Goal: Transaction & Acquisition: Book appointment/travel/reservation

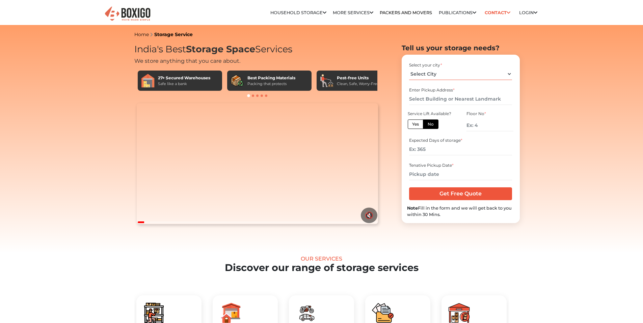
click at [442, 72] on select "Select City Bangalore Bengaluru Bhopal Bhubaneswar Chennai Coimbatore Cuttack D…" at bounding box center [460, 74] width 103 height 12
click at [409, 68] on select "Select City Bangalore Bengaluru Bhopal Bhubaneswar Chennai Coimbatore Cuttack D…" at bounding box center [460, 74] width 103 height 12
click at [436, 75] on select "Select City Bangalore Bengaluru Bhopal Bhubaneswar Chennai Coimbatore Cuttack D…" at bounding box center [460, 74] width 103 height 12
select select "[GEOGRAPHIC_DATA]"
click at [409, 68] on select "Select City Bangalore Bengaluru Bhopal Bhubaneswar Chennai Coimbatore Cuttack D…" at bounding box center [460, 74] width 103 height 12
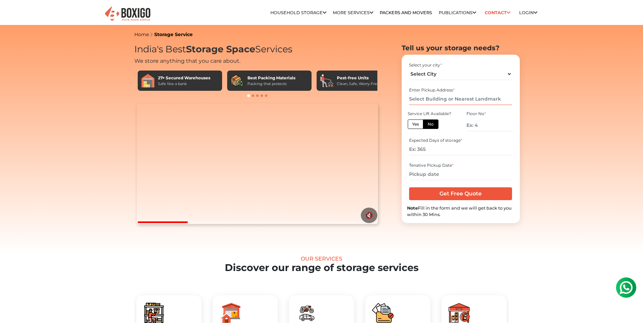
click at [456, 102] on input "text" at bounding box center [460, 99] width 103 height 12
click at [415, 125] on label "Yes" at bounding box center [416, 124] width 16 height 9
click at [415, 125] on input "Yes" at bounding box center [414, 123] width 4 height 4
radio input "true"
click at [434, 129] on div "Service Lift Available? Yes No" at bounding box center [431, 121] width 49 height 23
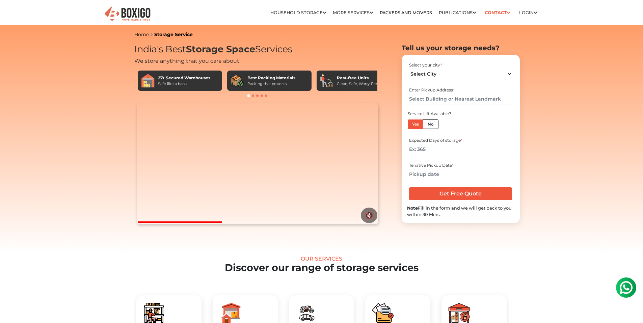
click at [430, 123] on label "No" at bounding box center [431, 124] width 16 height 9
click at [430, 123] on input "No" at bounding box center [430, 123] width 4 height 4
radio input "true"
click at [419, 125] on label "Yes" at bounding box center [416, 124] width 16 height 9
click at [417, 125] on input "Yes" at bounding box center [414, 123] width 4 height 4
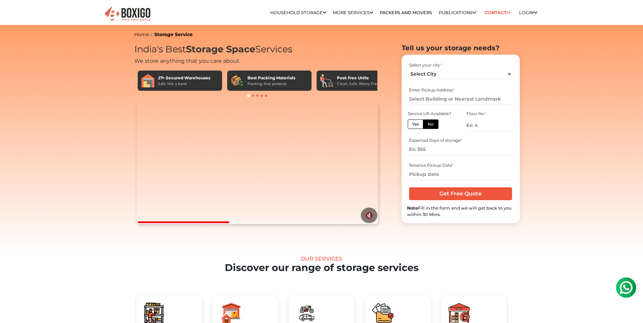
radio input "true"
click at [444, 148] on input "number" at bounding box center [460, 150] width 103 height 12
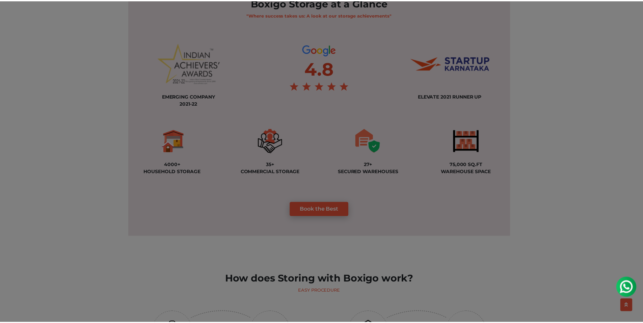
scroll to position [473, 0]
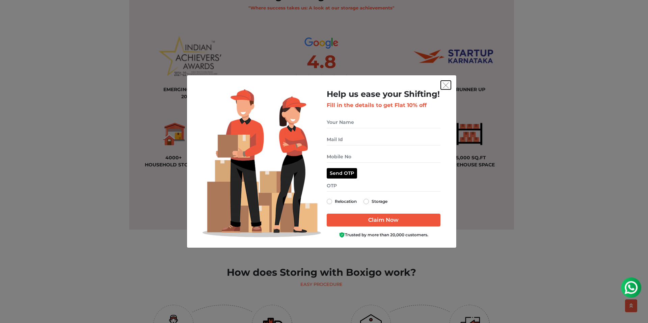
click at [447, 86] on img "get free quote dialog" at bounding box center [446, 85] width 6 height 6
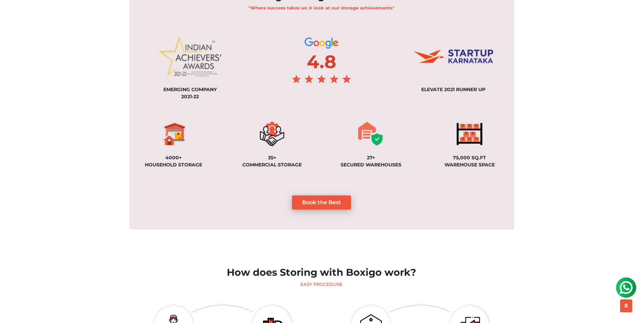
scroll to position [270, 0]
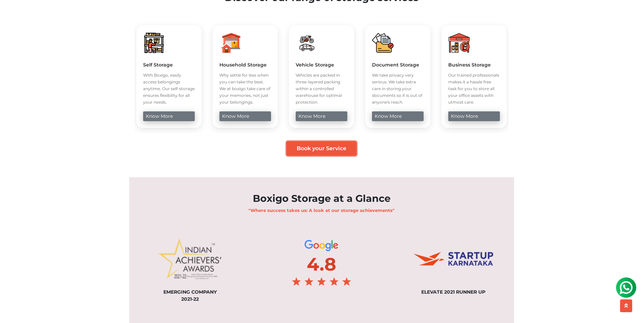
click at [319, 156] on link "Book your Service" at bounding box center [322, 149] width 70 height 14
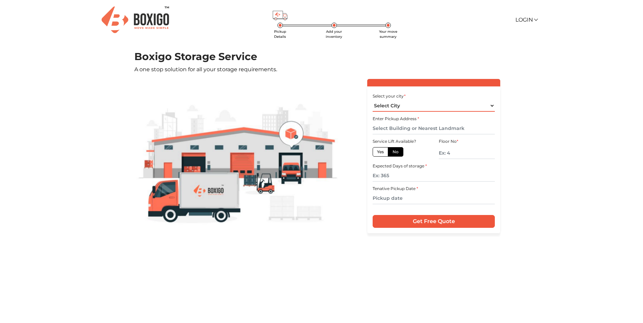
click at [421, 107] on select "Select City Bangalore Bengaluru Bhopal Bhubaneswar Chennai Coimbatore Cuttack D…" at bounding box center [434, 106] width 122 height 12
select select "[GEOGRAPHIC_DATA]"
click at [373, 100] on select "Select City Bangalore Bengaluru Bhopal Bhubaneswar Chennai Coimbatore Cuttack D…" at bounding box center [434, 106] width 122 height 12
click at [398, 108] on select "Select City Bangalore Bengaluru Bhopal Bhubaneswar Chennai Coimbatore Cuttack D…" at bounding box center [434, 106] width 122 height 12
click at [558, 127] on main "Pickup Details Add your inventory Your move summary Boxigo Storage Service A on…" at bounding box center [321, 193] width 643 height 285
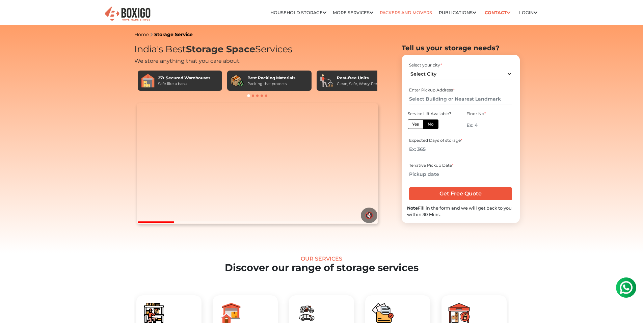
click at [393, 14] on link "Packers and Movers" at bounding box center [406, 12] width 52 height 5
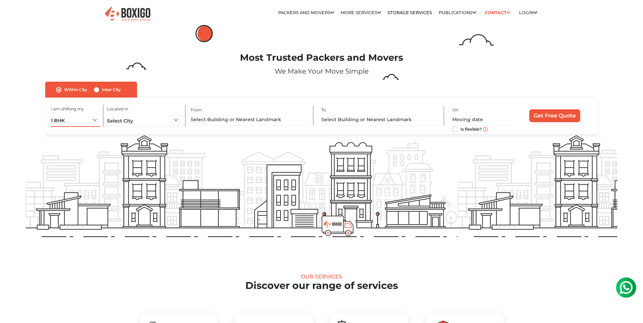
click at [78, 120] on div "1 BHK 1 BHK 2 BHK 3 BHK 3 + BHK FEW ITEMS" at bounding box center [75, 120] width 49 height 14
click at [72, 145] on li "2 BHK" at bounding box center [97, 148] width 92 height 14
click at [145, 124] on div "Select City Select City [GEOGRAPHIC_DATA] [GEOGRAPHIC_DATA] [GEOGRAPHIC_DATA] […" at bounding box center [144, 120] width 74 height 14
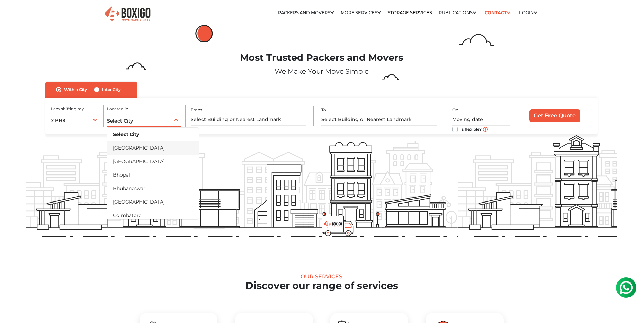
click at [144, 145] on li "[GEOGRAPHIC_DATA]" at bounding box center [153, 148] width 92 height 14
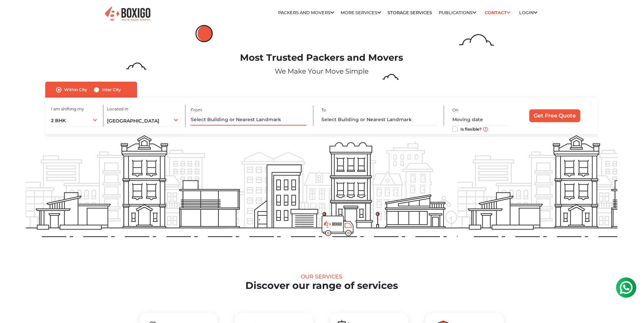
click at [243, 121] on input "text" at bounding box center [249, 120] width 116 height 12
click at [366, 119] on input "text" at bounding box center [380, 120] width 116 height 12
click at [102, 91] on label "Inter City" at bounding box center [111, 90] width 19 height 8
click at [98, 91] on input "Inter City" at bounding box center [96, 89] width 5 height 7
radio input "true"
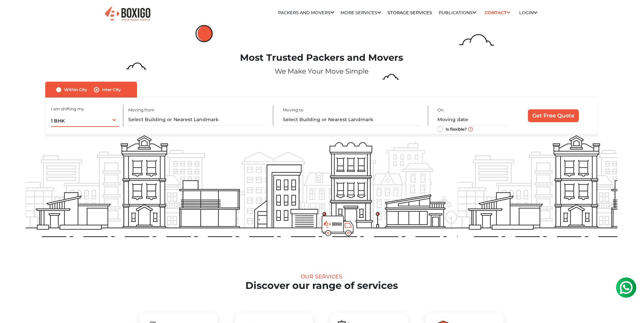
click at [117, 118] on div "1 BHK 1 BHK 2 BHK 3 BHK 3 + BHK FEW ITEMS" at bounding box center [85, 120] width 68 height 14
click at [72, 147] on li "2 BHK" at bounding box center [97, 148] width 92 height 14
click at [165, 123] on input "text" at bounding box center [196, 120] width 137 height 12
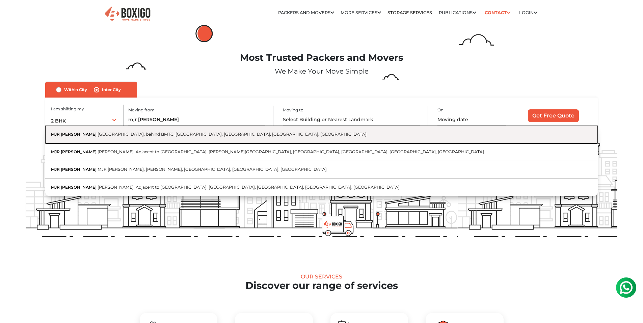
click at [142, 142] on button "MJR PEARL APTS Whitefield - [GEOGRAPHIC_DATA], behind BMTC, [GEOGRAPHIC_DATA], …" at bounding box center [321, 135] width 553 height 18
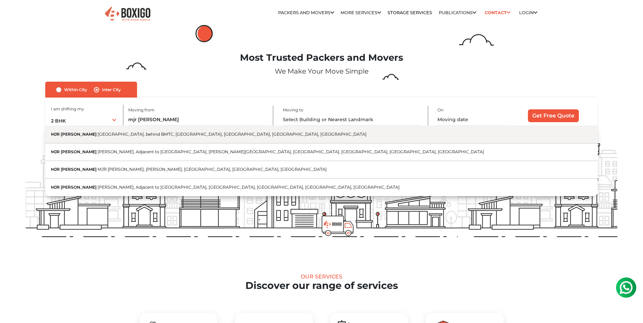
type input "MJR [PERSON_NAME], Whitefield - [GEOGRAPHIC_DATA], behind BMTC, [GEOGRAPHIC_DAT…"
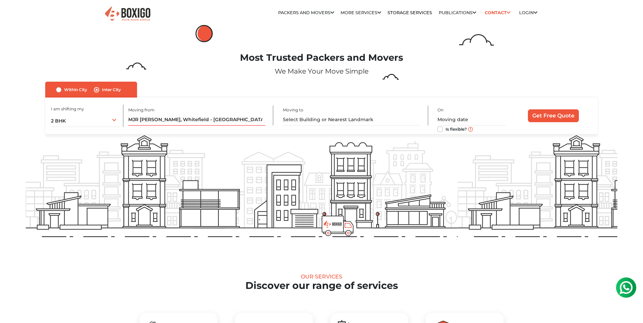
drag, startPoint x: 373, startPoint y: 128, endPoint x: 371, endPoint y: 118, distance: 11.0
click at [373, 128] on div "I am shifting my 1 BHK 2 BHK 3 BHK 3 + BHK FEW ITEMS 2 BHK 1 BHK 2 BHK 3 BHK 3 …" at bounding box center [321, 116] width 553 height 36
click at [372, 114] on input "text" at bounding box center [351, 120] width 137 height 12
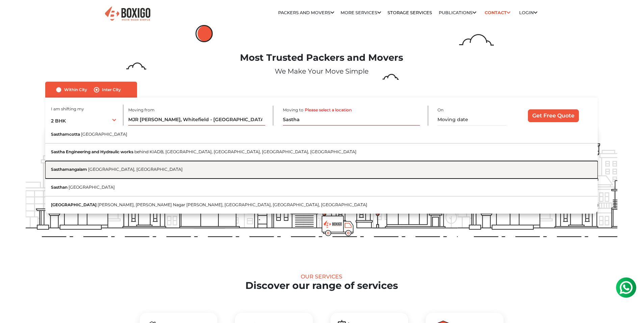
click at [130, 167] on span "[GEOGRAPHIC_DATA], [GEOGRAPHIC_DATA]" at bounding box center [135, 169] width 95 height 5
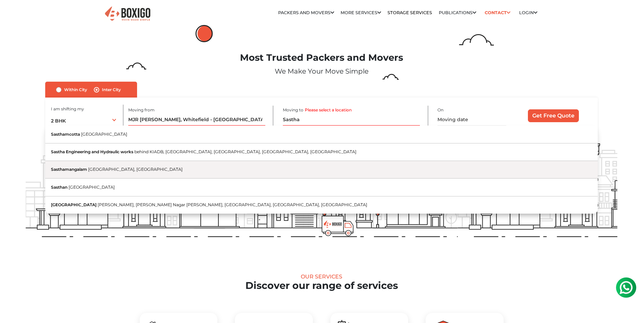
type input "[GEOGRAPHIC_DATA], [GEOGRAPHIC_DATA], [GEOGRAPHIC_DATA]"
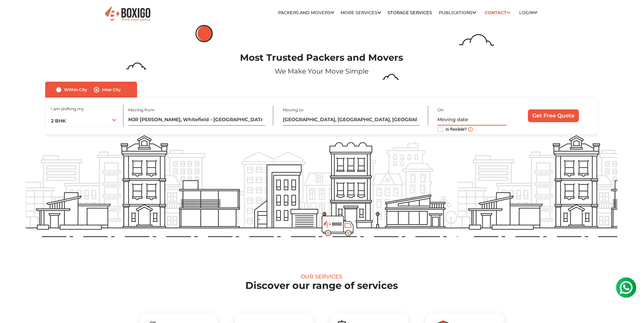
click at [459, 118] on input "text" at bounding box center [472, 120] width 69 height 12
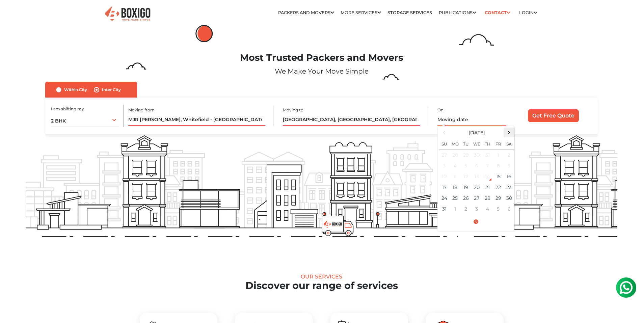
click at [510, 132] on span at bounding box center [509, 132] width 9 height 9
click at [510, 185] on td "27" at bounding box center [509, 187] width 11 height 11
type input "[DATE] 12:00 AM"
click at [438, 79] on div "Most Trusted Packers and Movers We Make Your Move Simple" at bounding box center [322, 66] width 602 height 29
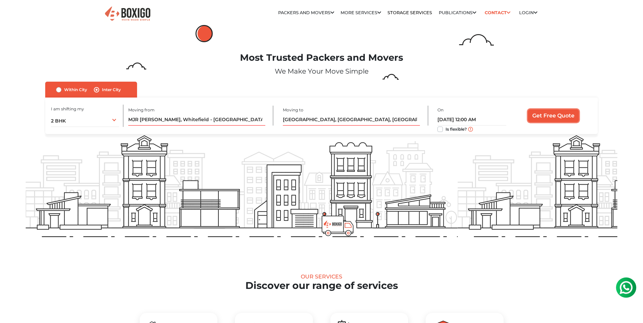
click at [535, 118] on input "Get Free Quote" at bounding box center [553, 115] width 51 height 13
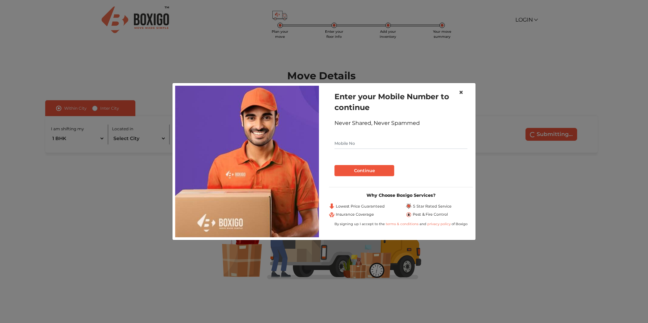
drag, startPoint x: 461, startPoint y: 92, endPoint x: 456, endPoint y: 112, distance: 20.9
click at [461, 92] on span "×" at bounding box center [461, 92] width 5 height 10
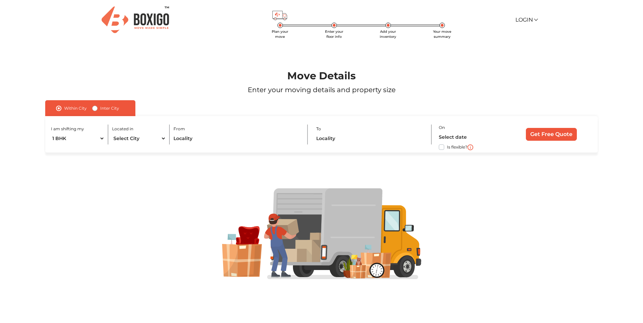
click at [100, 106] on label "Inter City" at bounding box center [109, 108] width 19 height 8
click at [92, 106] on input "Inter City" at bounding box center [94, 107] width 5 height 7
radio input "true"
click at [93, 144] on select "1 BHK 2 BHK 3 BHK 3 + BHK FEW ITEMS" at bounding box center [85, 139] width 68 height 12
select select "2 BHK"
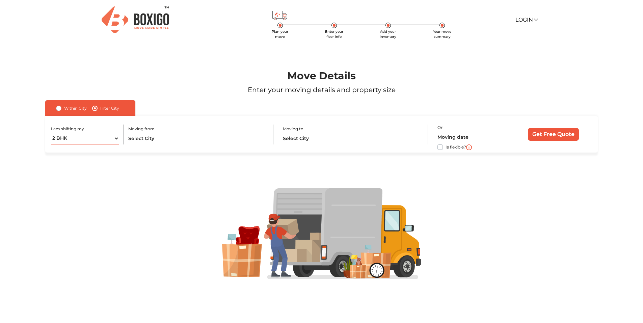
click at [51, 133] on select "1 BHK 2 BHK 3 BHK 3 + BHK FEW ITEMS" at bounding box center [85, 139] width 68 height 12
click at [140, 140] on input "text" at bounding box center [196, 139] width 137 height 12
click at [143, 138] on input "text" at bounding box center [196, 139] width 137 height 12
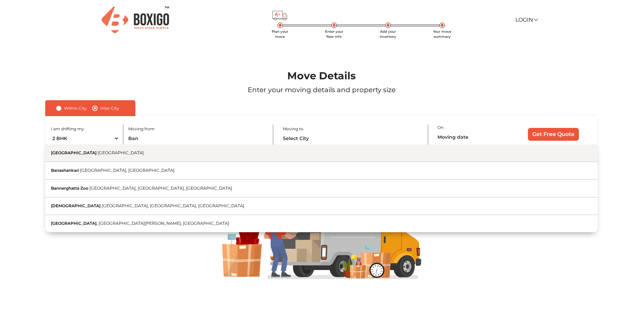
click at [126, 154] on button "Bangalore Karnataka" at bounding box center [321, 154] width 553 height 18
type input "Bangalore, Karnataka"
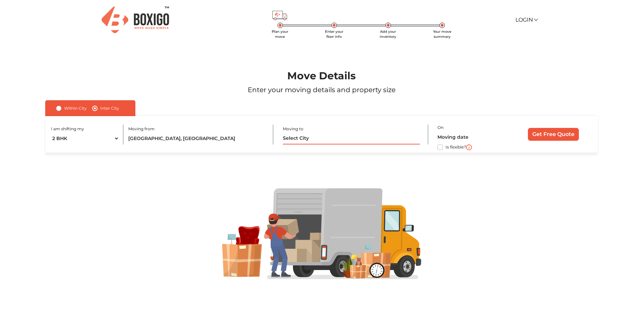
click at [295, 138] on input "text" at bounding box center [351, 139] width 137 height 12
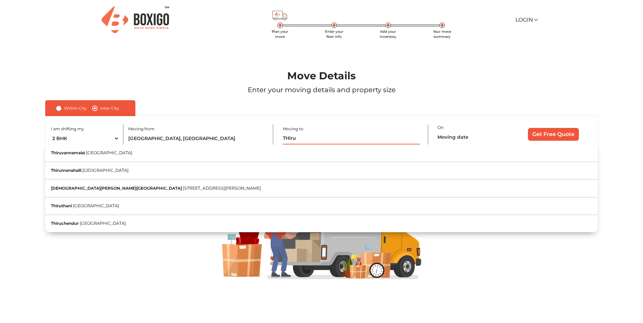
click at [307, 140] on input "THiru" at bounding box center [351, 139] width 137 height 12
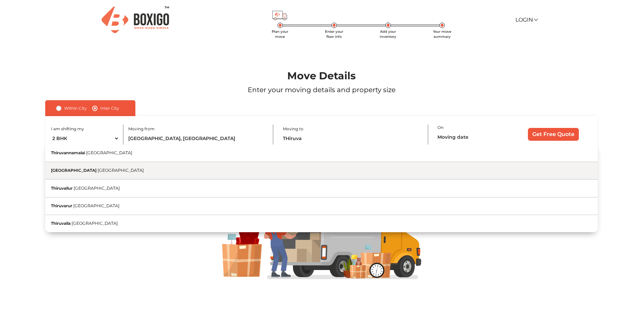
click at [112, 169] on button "Thiruvananthapuram Kerala" at bounding box center [321, 171] width 553 height 18
type input "[GEOGRAPHIC_DATA], [GEOGRAPHIC_DATA]"
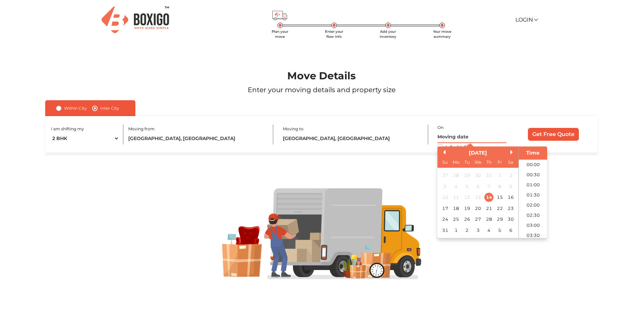
click at [450, 135] on input "text" at bounding box center [472, 137] width 69 height 12
click at [513, 151] on button "Next Month" at bounding box center [513, 152] width 5 height 5
click at [512, 207] on div "27" at bounding box center [511, 208] width 9 height 9
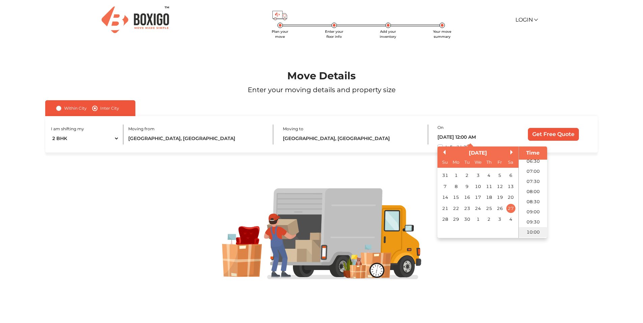
click at [531, 230] on li "10:00" at bounding box center [533, 232] width 29 height 10
type input "27/09/2025 10:00 AM"
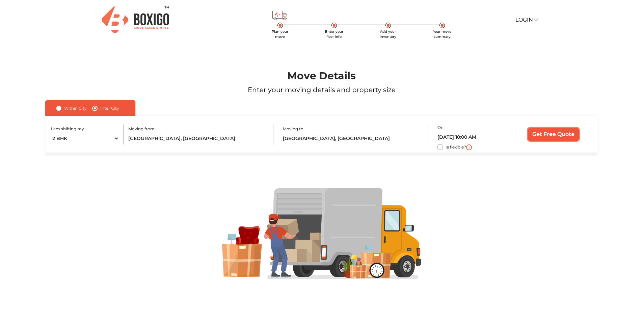
click at [554, 136] on input "Get Free Quote" at bounding box center [553, 134] width 51 height 13
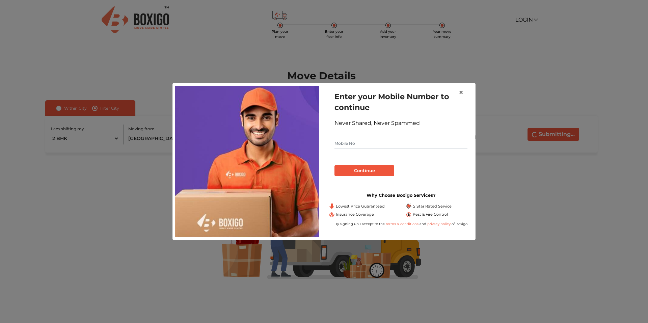
click at [381, 144] on input "text" at bounding box center [401, 143] width 133 height 11
type input "7907601398"
click at [358, 172] on button "Continue" at bounding box center [365, 170] width 60 height 11
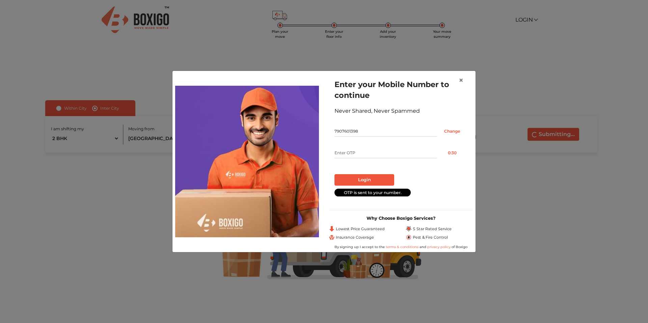
click at [356, 152] on input "text" at bounding box center [386, 153] width 102 height 11
click at [347, 148] on input "text" at bounding box center [386, 153] width 102 height 11
type input "8023"
click at [379, 177] on button "Login" at bounding box center [365, 179] width 60 height 11
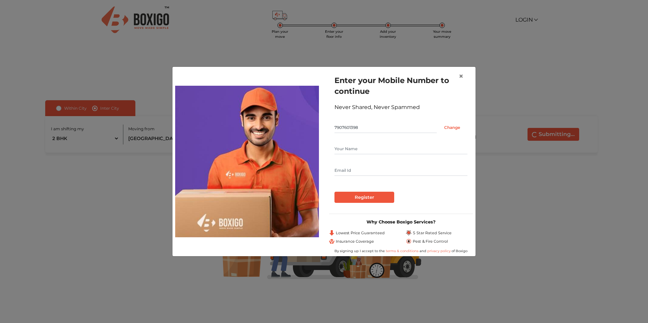
click at [358, 170] on input "text" at bounding box center [401, 170] width 133 height 11
type input "nandakumar.emvigo@gmail.com"
click at [367, 196] on input "Register" at bounding box center [365, 197] width 60 height 11
type input "Nandakumar"
click at [377, 197] on input "Register" at bounding box center [365, 197] width 60 height 11
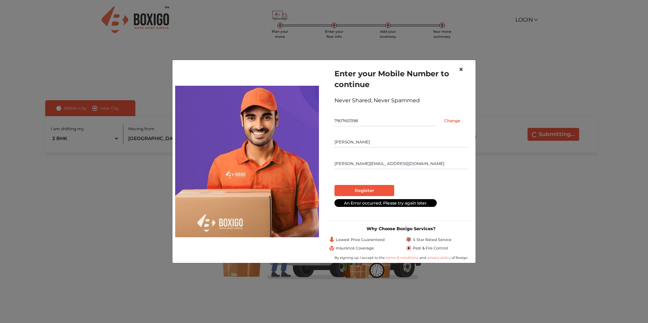
click at [463, 72] on span "×" at bounding box center [461, 70] width 5 height 10
